Goal: Information Seeking & Learning: Learn about a topic

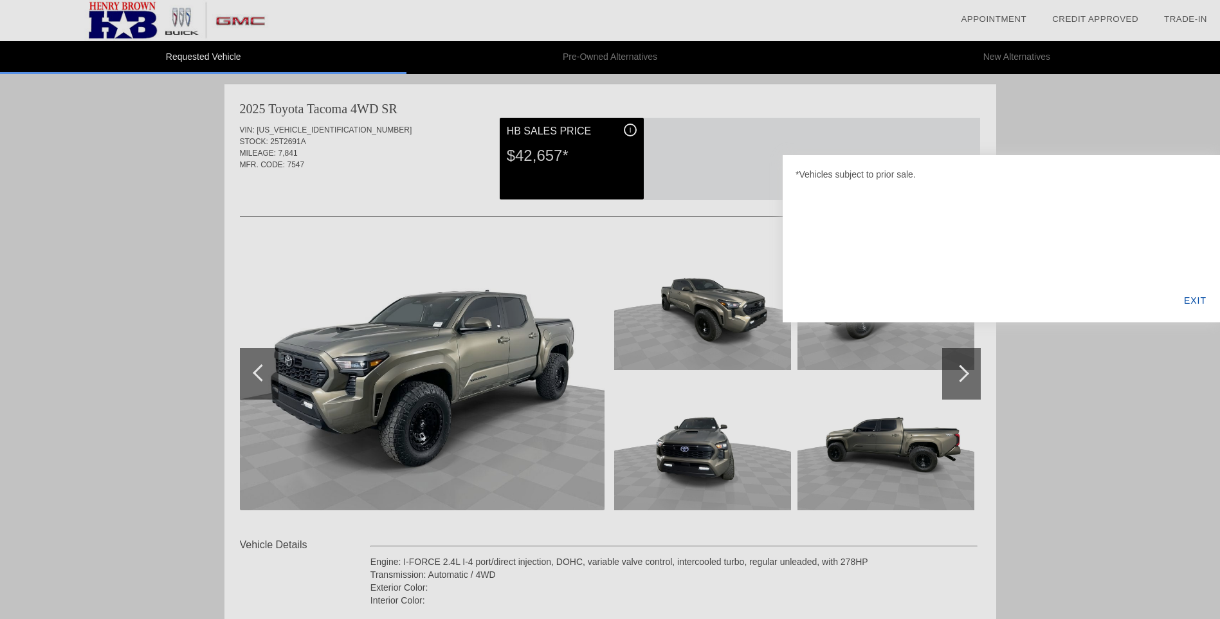
click at [1190, 297] on div "EXIT" at bounding box center [1195, 300] width 50 height 44
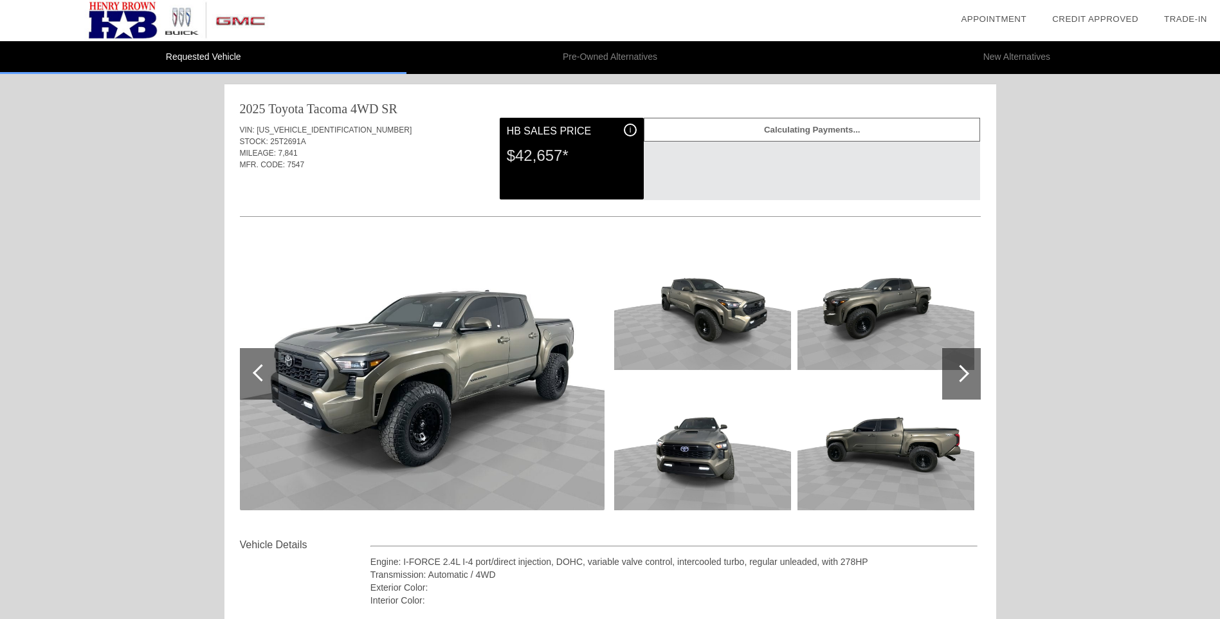
click at [556, 103] on div "2025 Toyota Tacoma 4WD SR" at bounding box center [610, 109] width 741 height 18
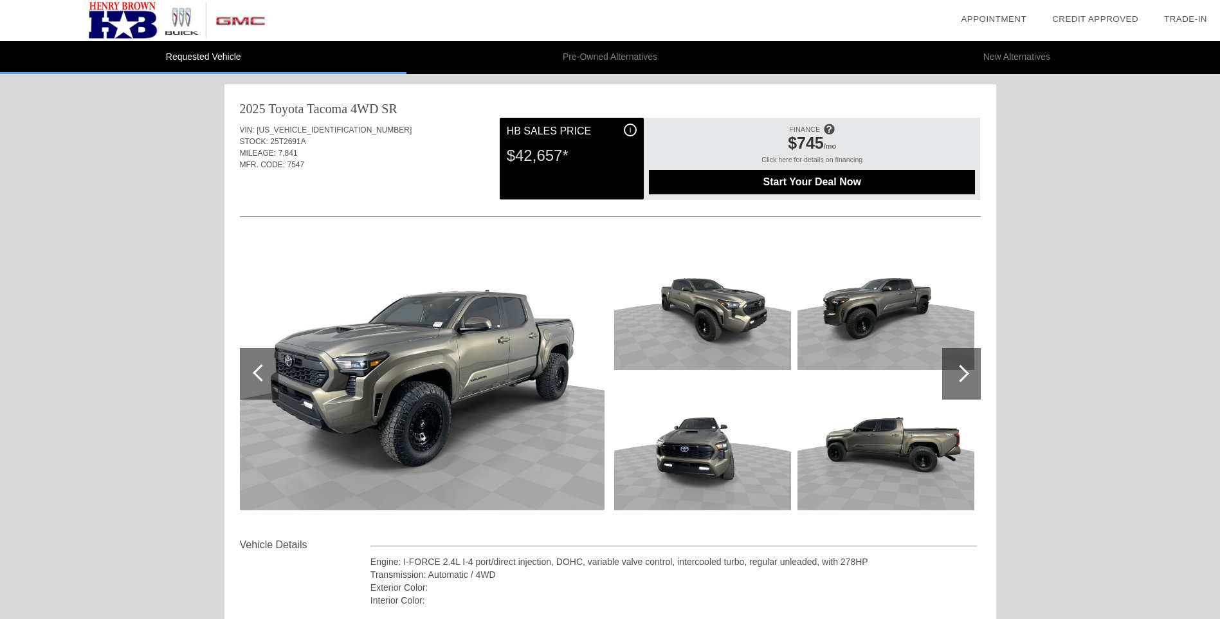
click at [961, 373] on div at bounding box center [960, 373] width 17 height 17
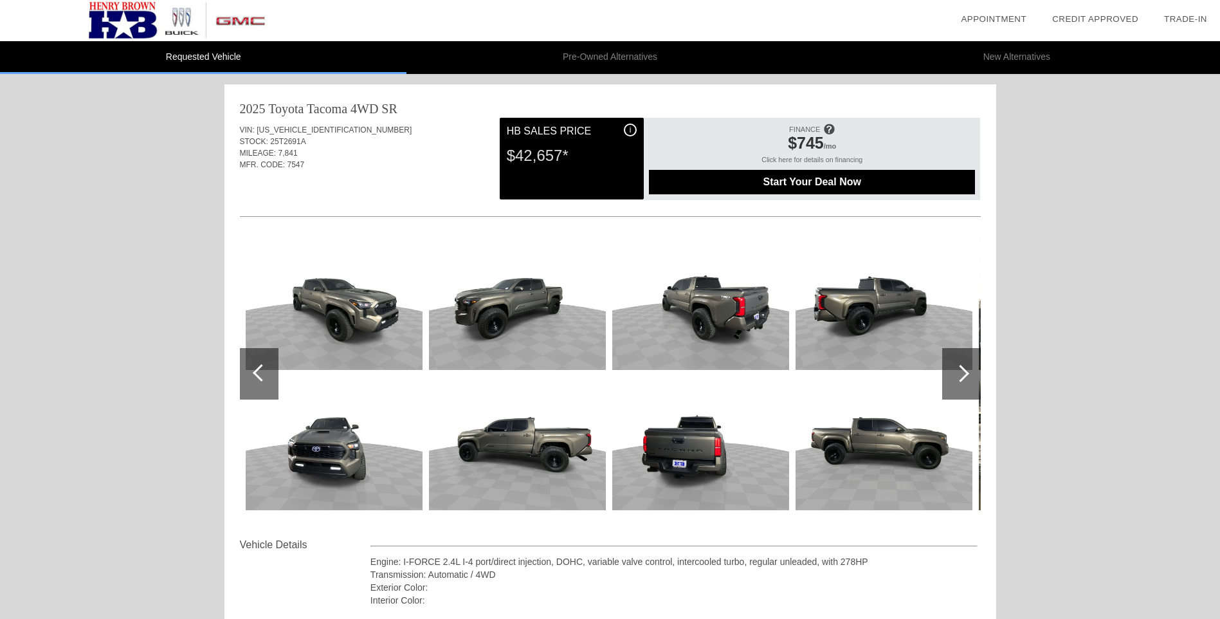
click at [975, 383] on div at bounding box center [961, 373] width 39 height 51
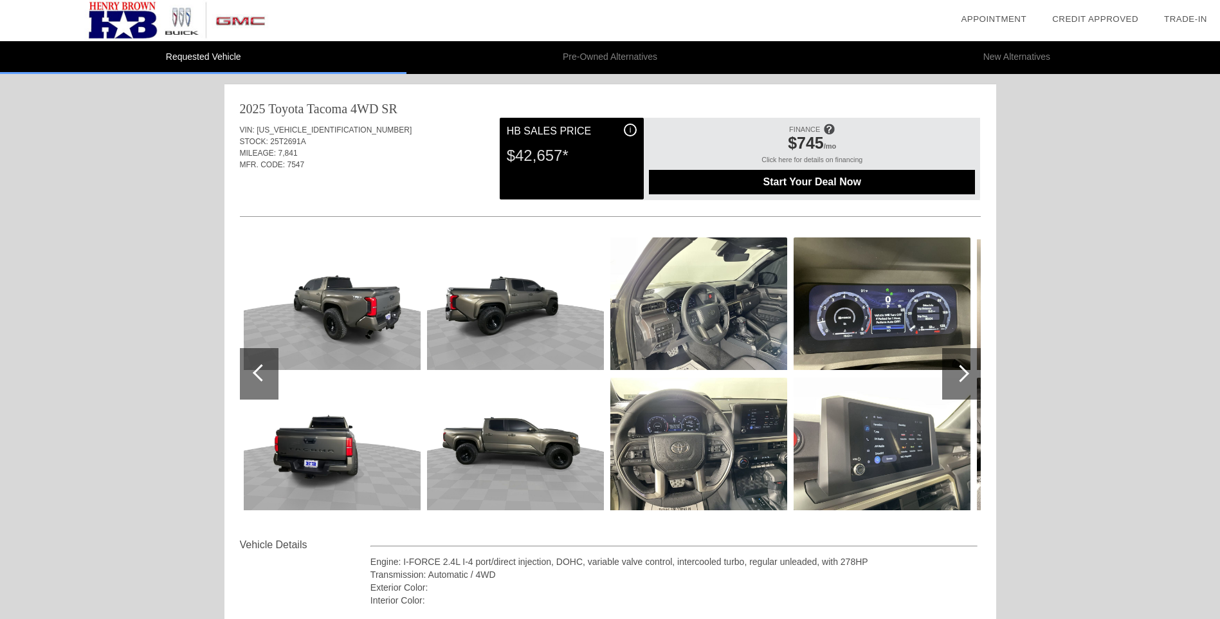
click at [975, 383] on div at bounding box center [961, 373] width 39 height 51
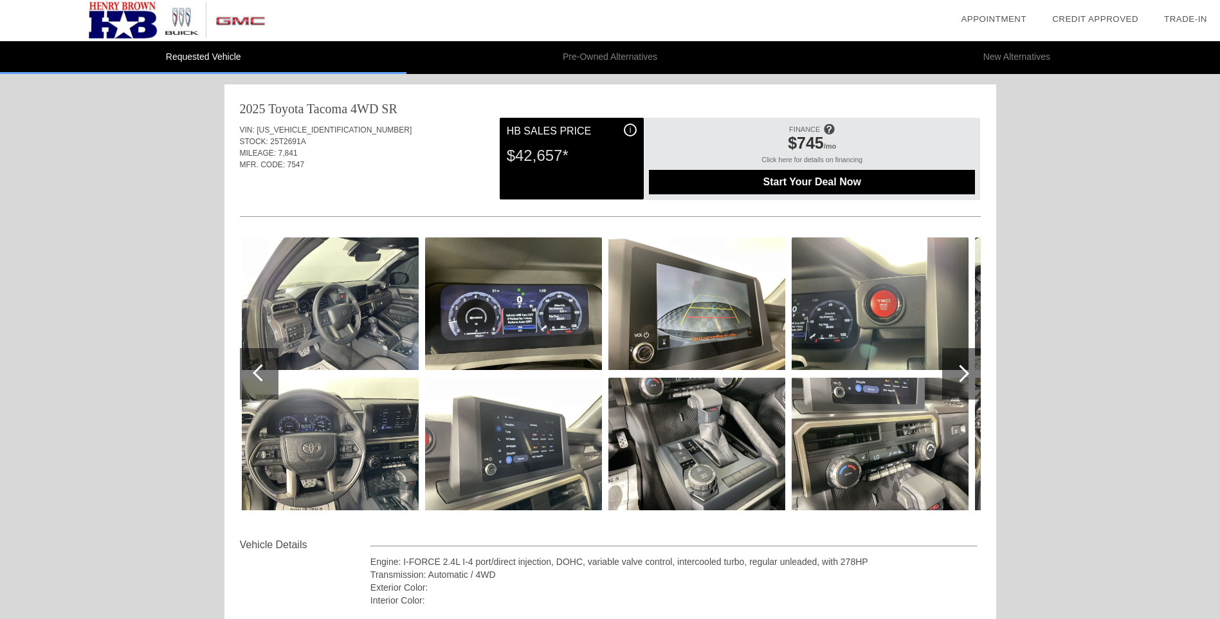
click at [975, 383] on div at bounding box center [961, 373] width 39 height 51
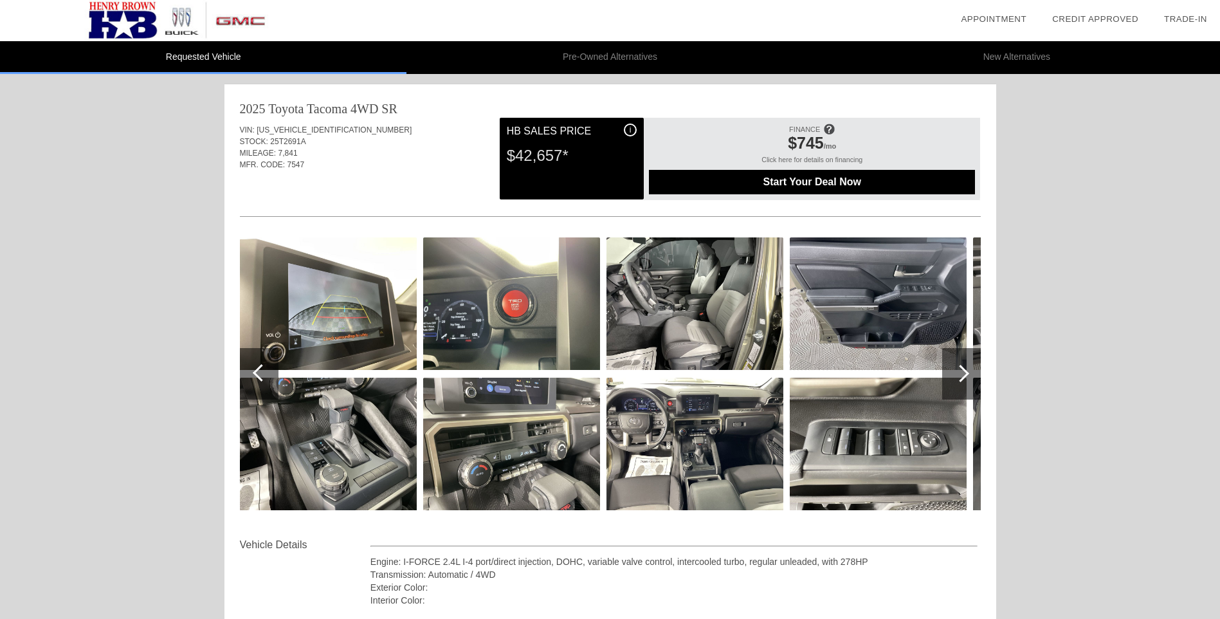
click at [975, 383] on div at bounding box center [961, 373] width 39 height 51
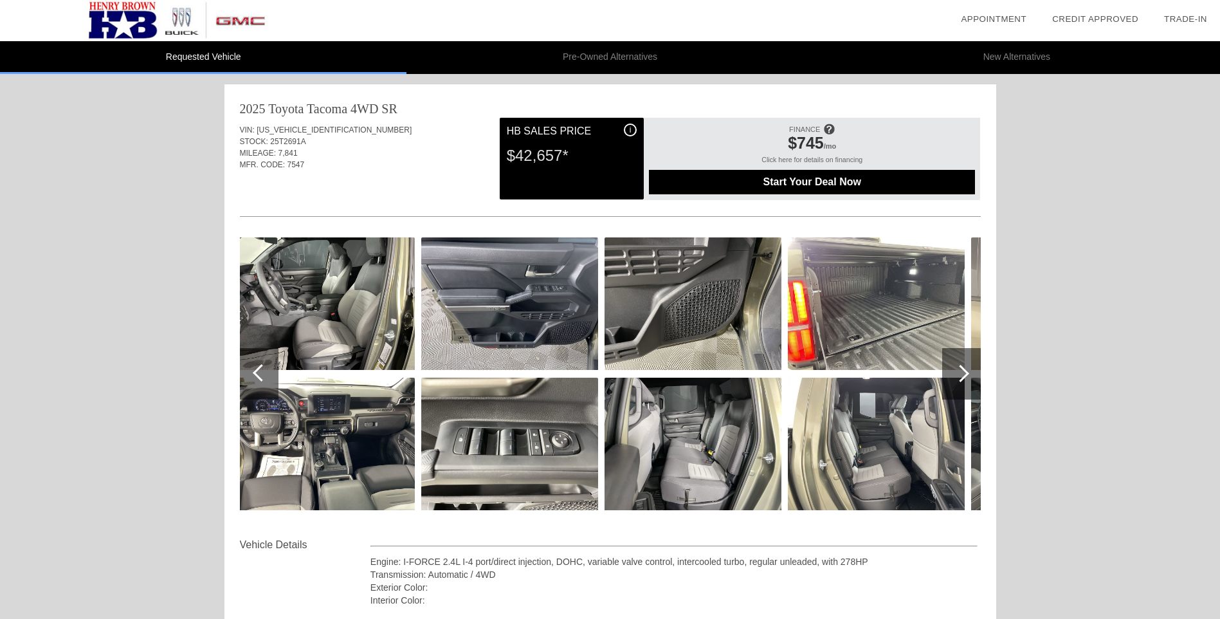
click at [975, 383] on div at bounding box center [961, 373] width 39 height 51
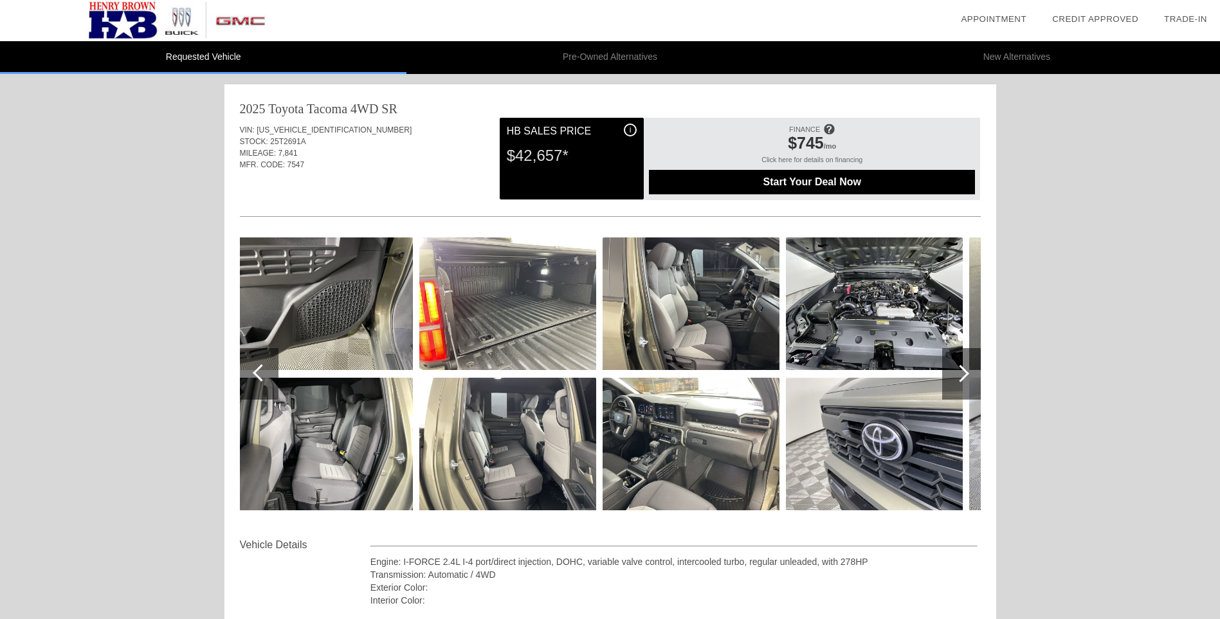
click at [975, 383] on div at bounding box center [961, 373] width 39 height 51
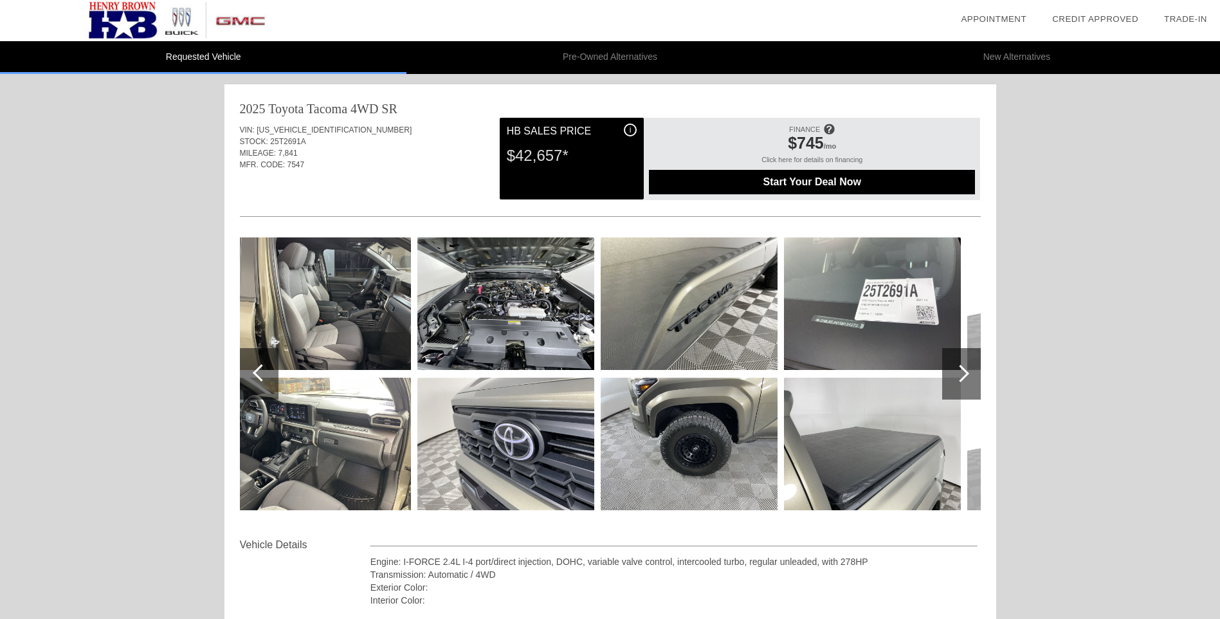
click at [975, 383] on div at bounding box center [961, 373] width 39 height 51
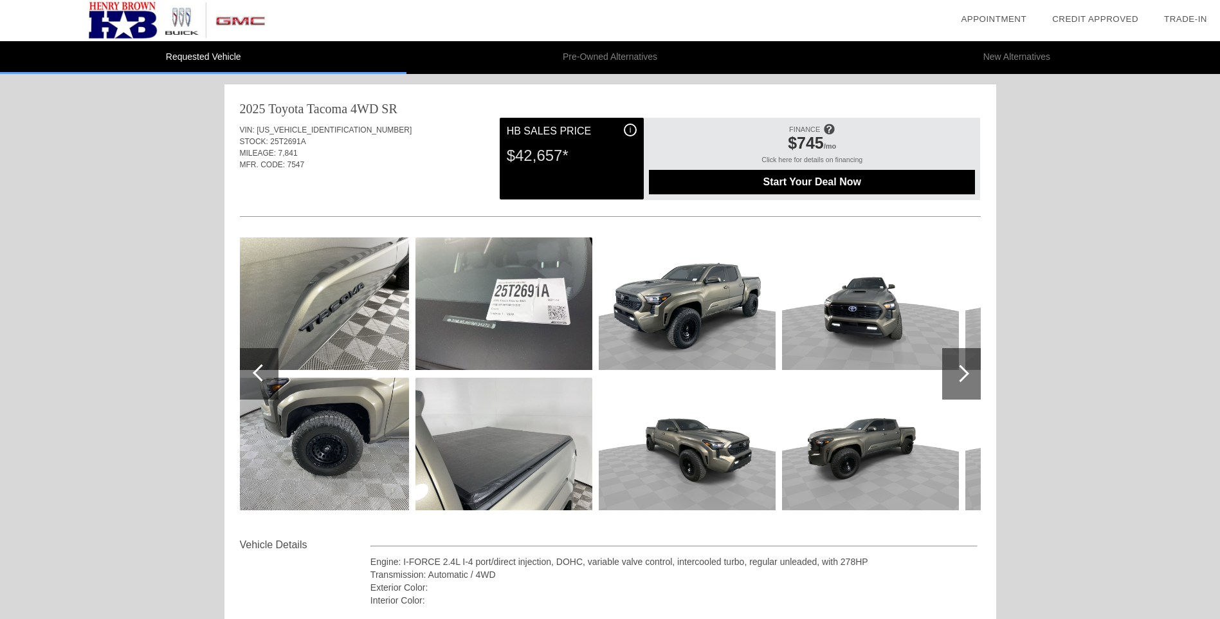
click at [336, 473] on img at bounding box center [320, 443] width 177 height 132
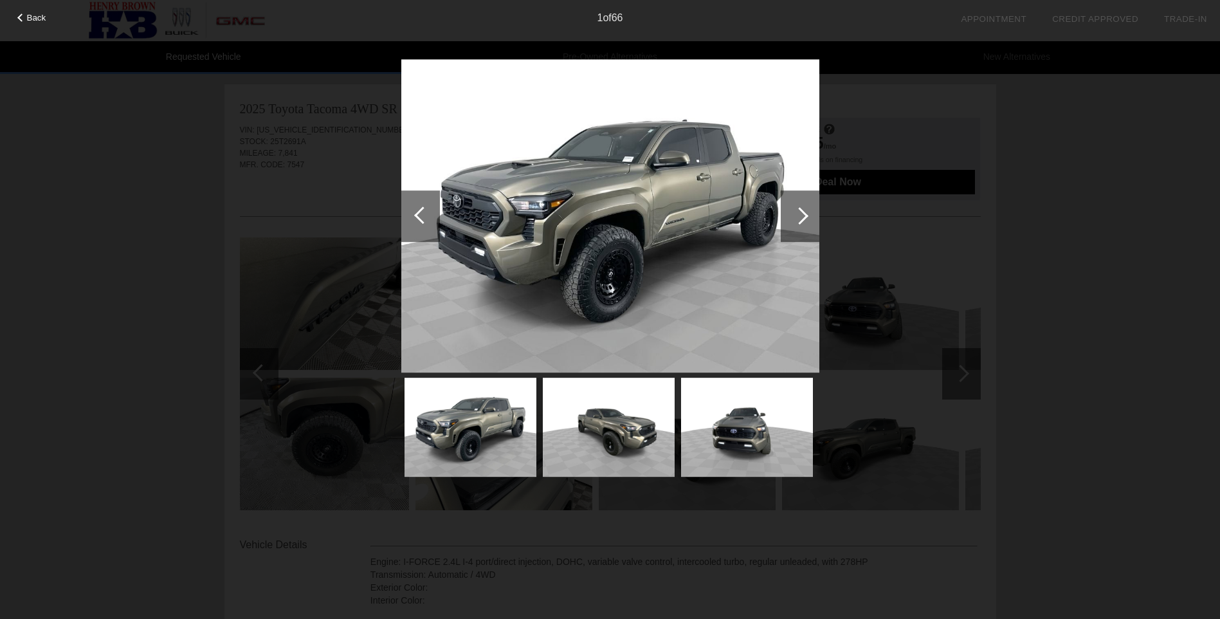
click at [799, 215] on div at bounding box center [799, 215] width 17 height 17
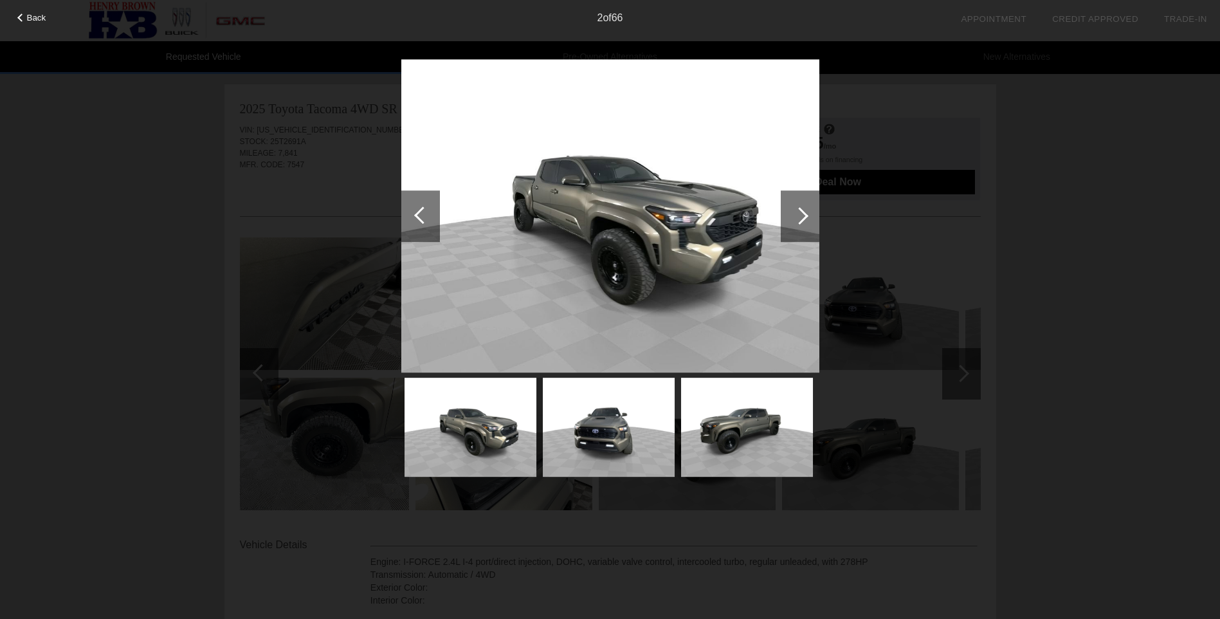
click at [799, 215] on div at bounding box center [799, 215] width 17 height 17
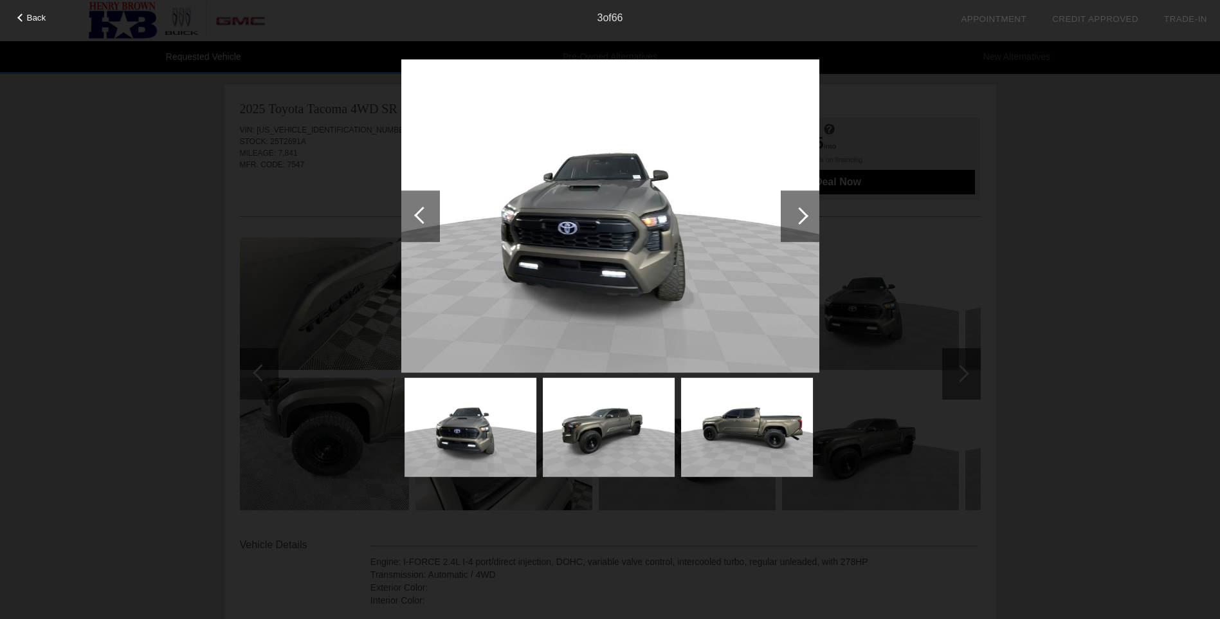
click at [799, 215] on div at bounding box center [799, 215] width 17 height 17
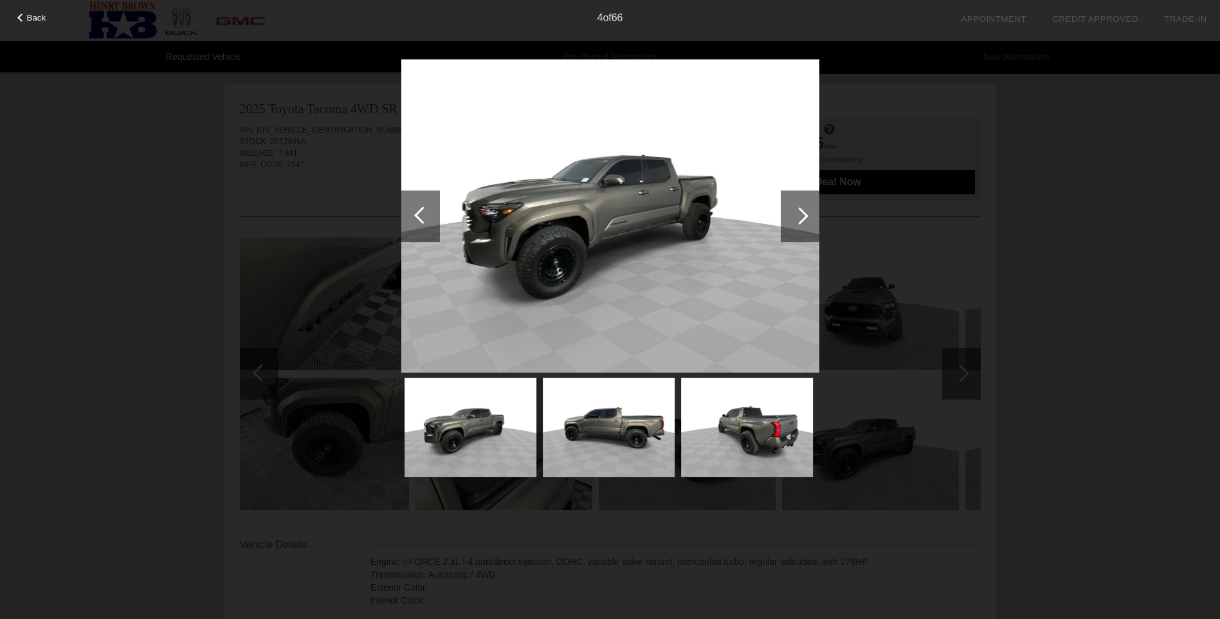
click at [799, 215] on div at bounding box center [799, 215] width 17 height 17
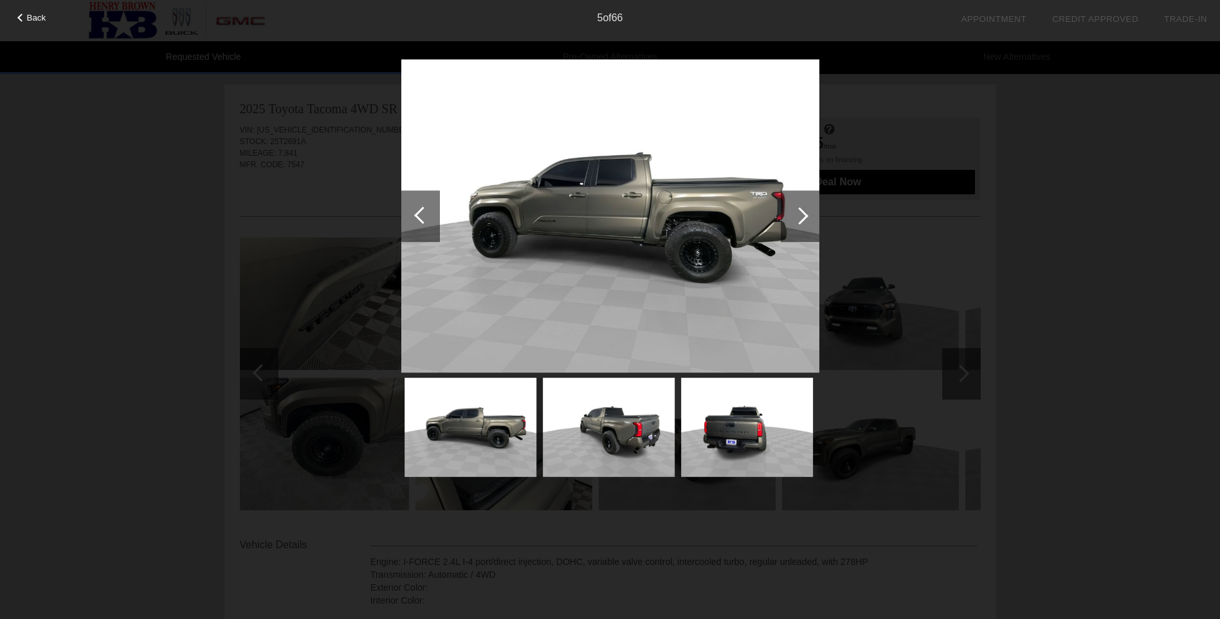
click at [799, 212] on div at bounding box center [799, 215] width 17 height 17
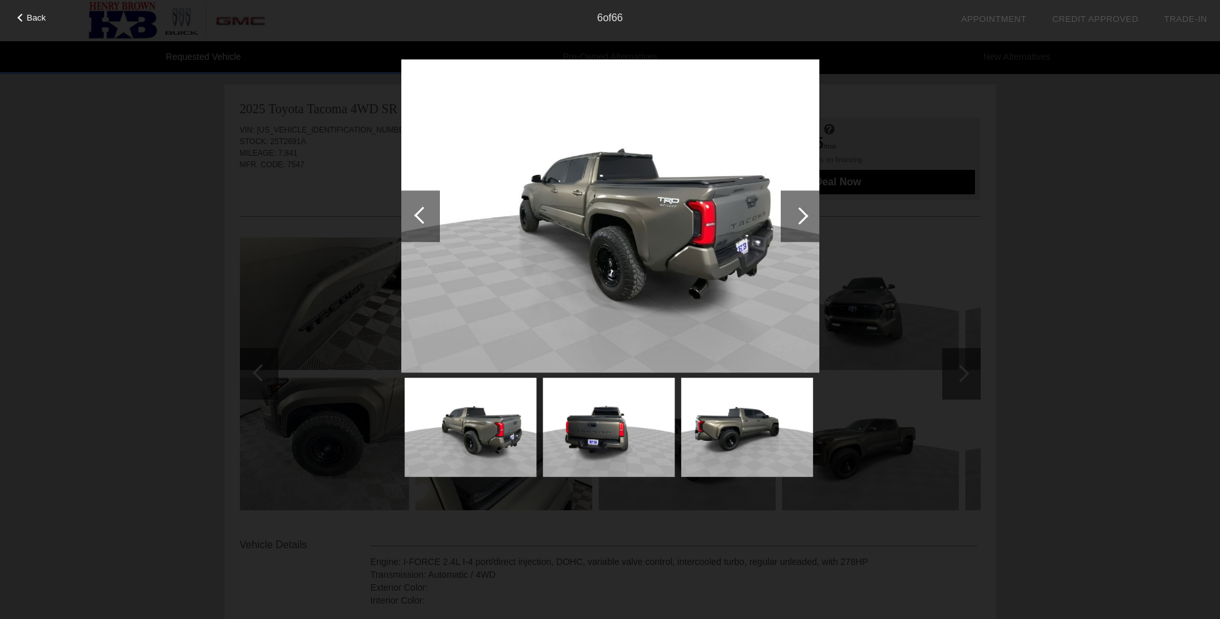
click at [799, 212] on div at bounding box center [799, 215] width 17 height 17
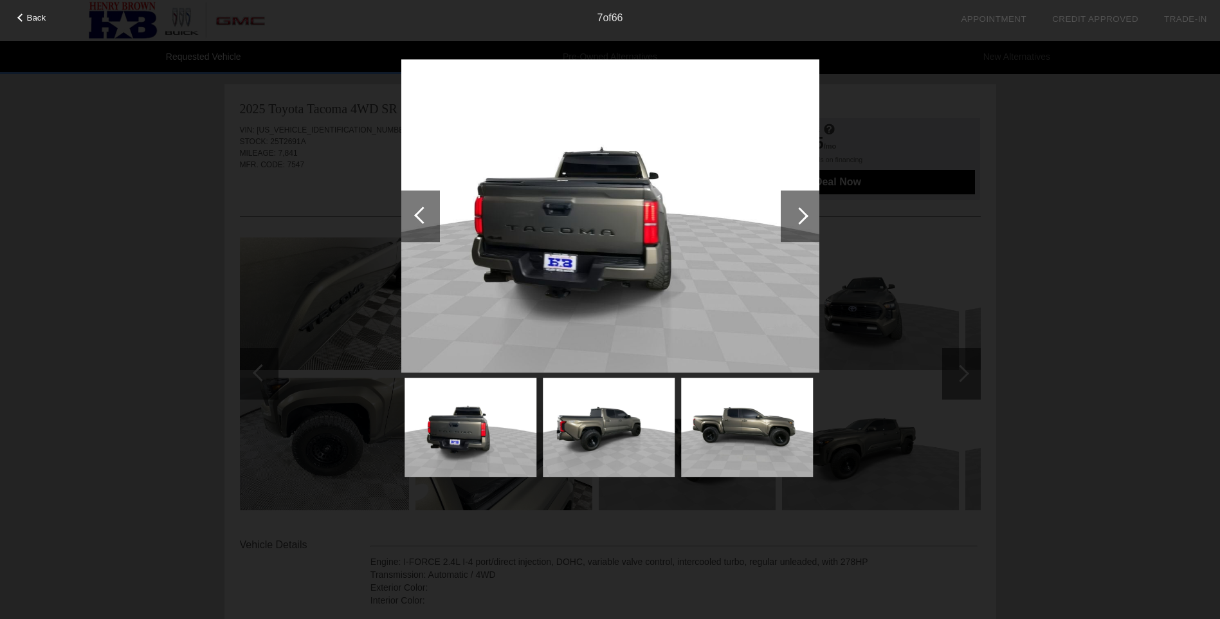
click at [799, 212] on div at bounding box center [799, 215] width 17 height 17
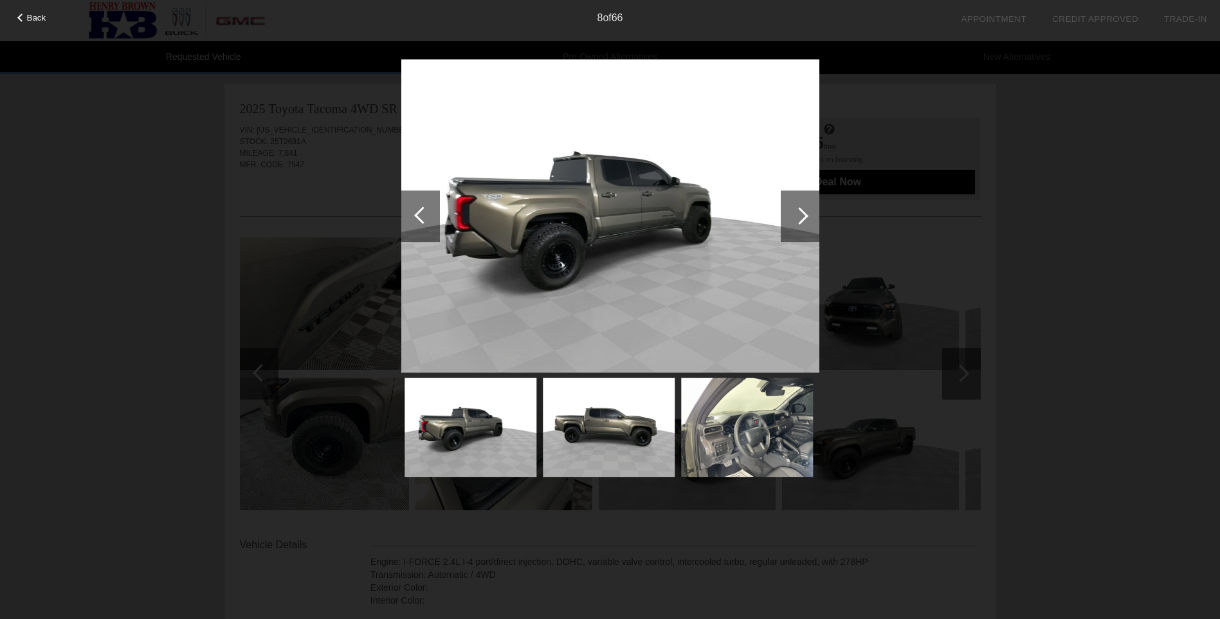
click at [651, 410] on img at bounding box center [609, 426] width 132 height 99
click at [806, 208] on div at bounding box center [800, 215] width 39 height 51
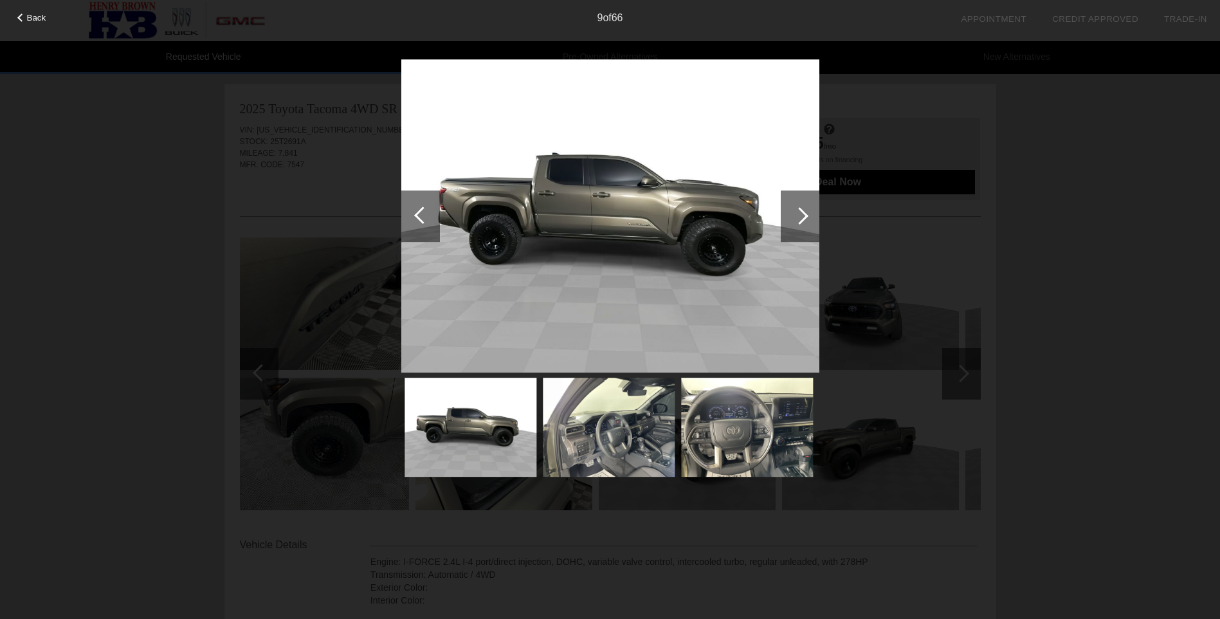
click at [806, 208] on div at bounding box center [800, 215] width 39 height 51
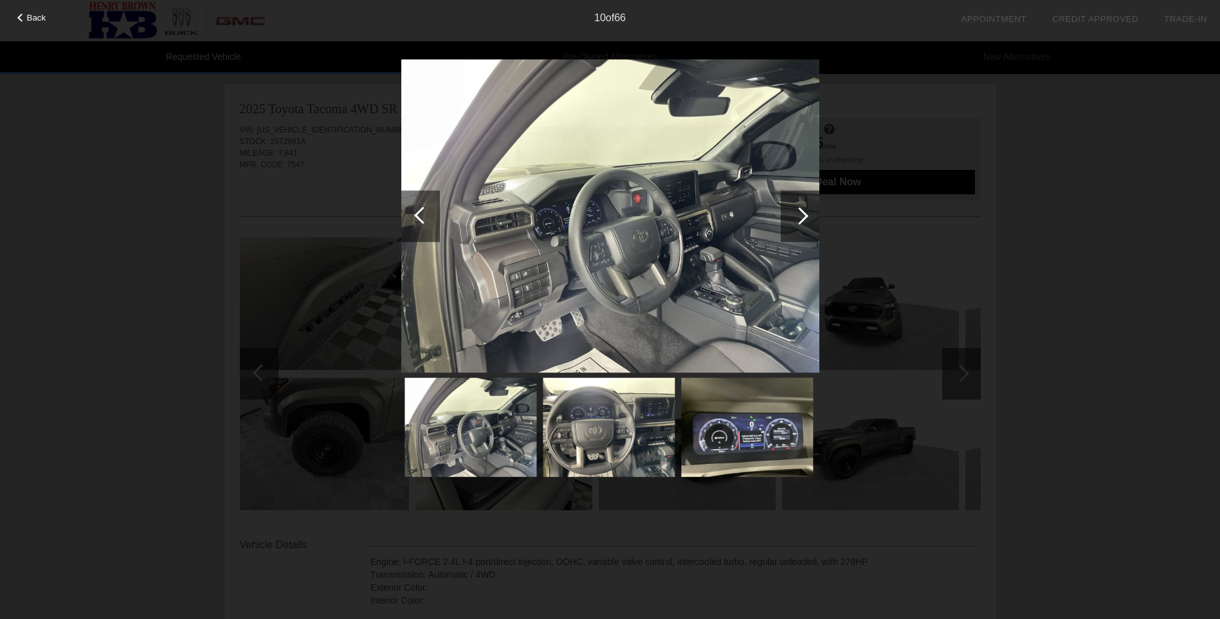
click at [806, 208] on div at bounding box center [800, 215] width 39 height 51
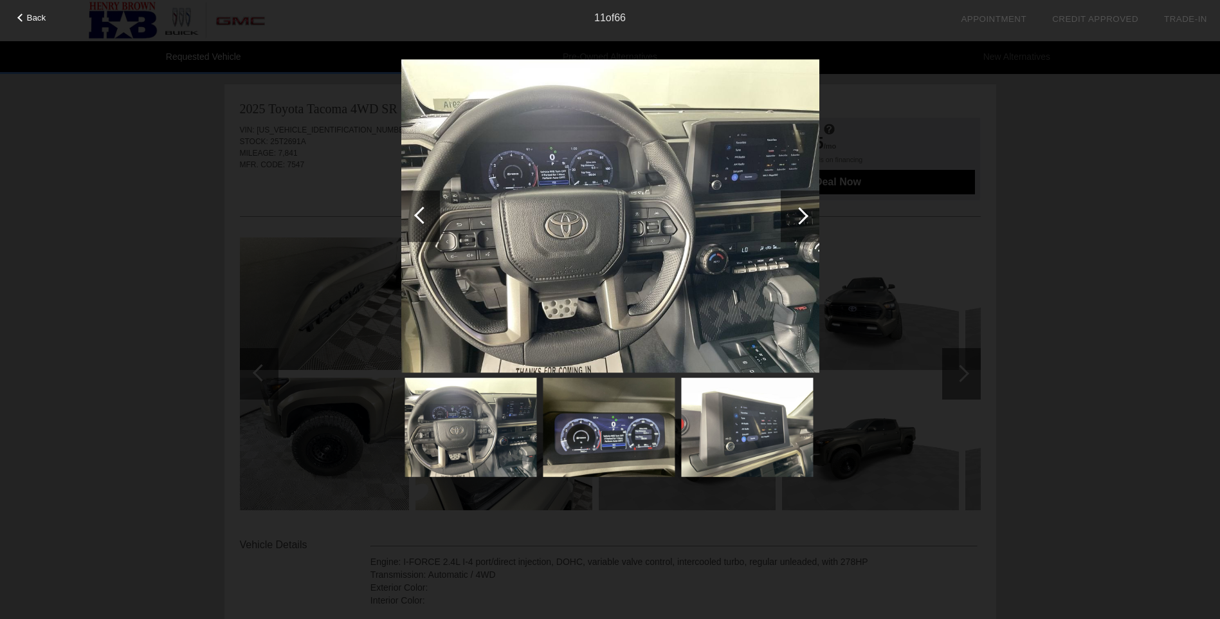
click at [285, 227] on div "Back 11 of 66" at bounding box center [610, 309] width 1220 height 619
